Goal: Find specific page/section: Find specific page/section

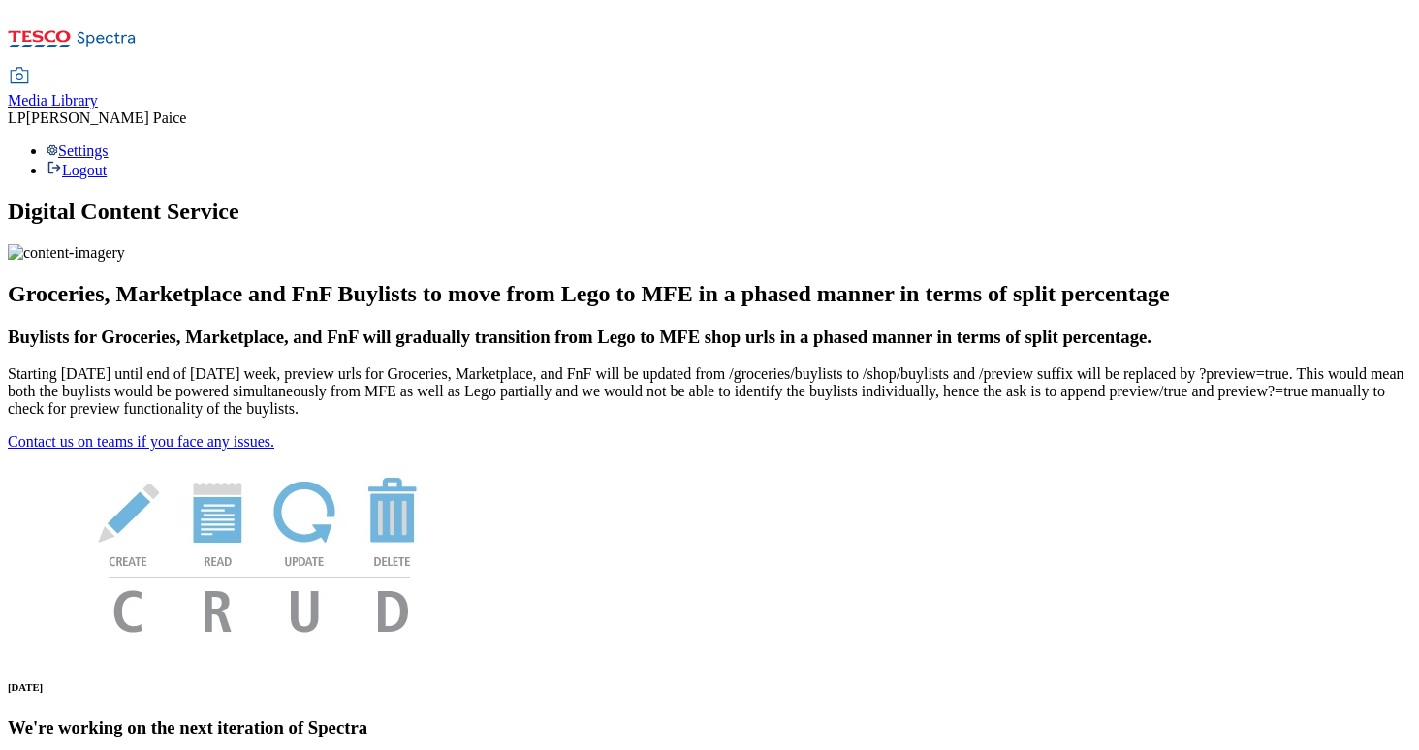
click at [98, 92] on div "Media Library" at bounding box center [53, 100] width 90 height 17
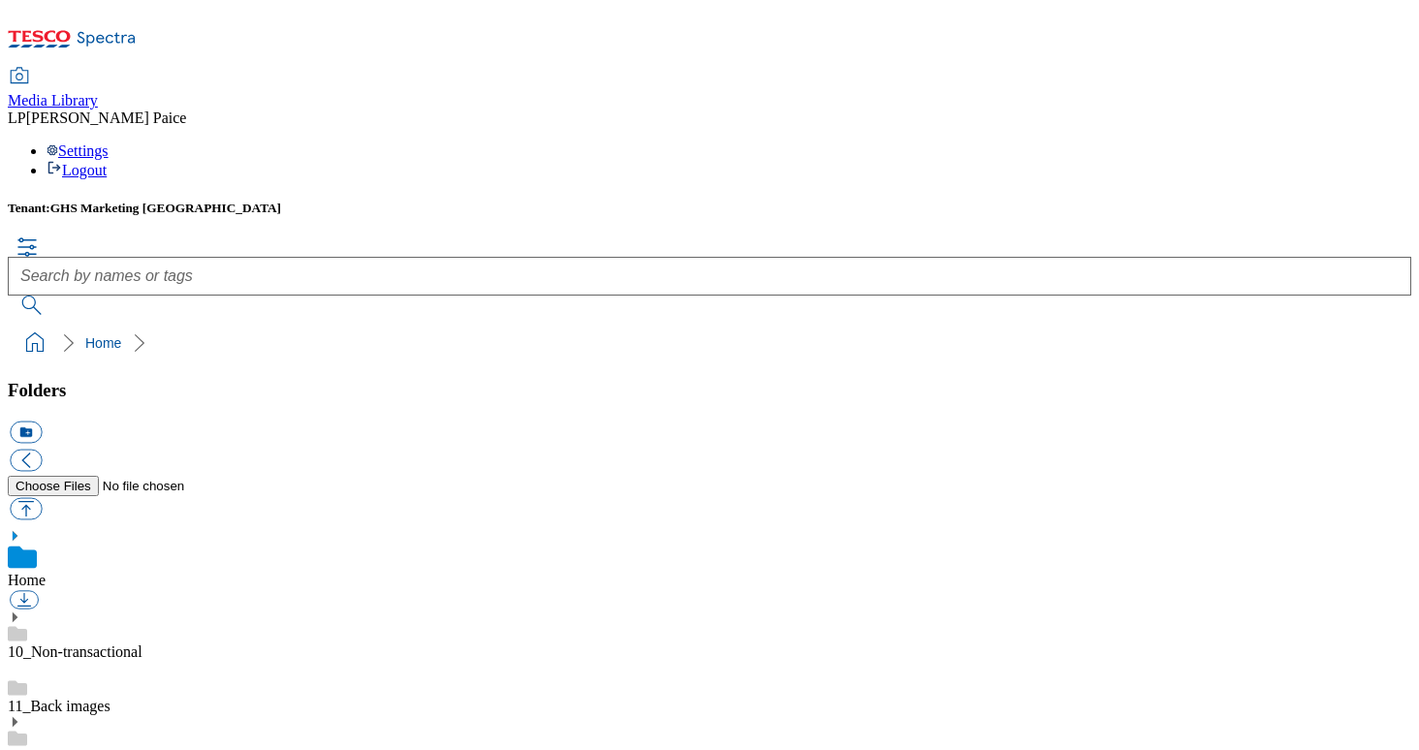
scroll to position [97, 0]
